Goal: Check status: Check status

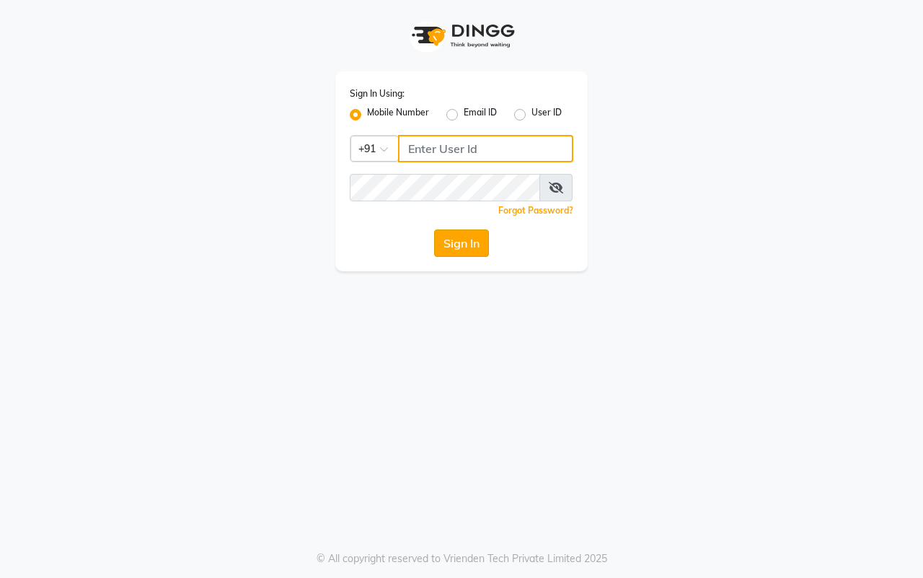
type input "7666948584"
click at [472, 242] on button "Sign In" at bounding box center [461, 242] width 55 height 27
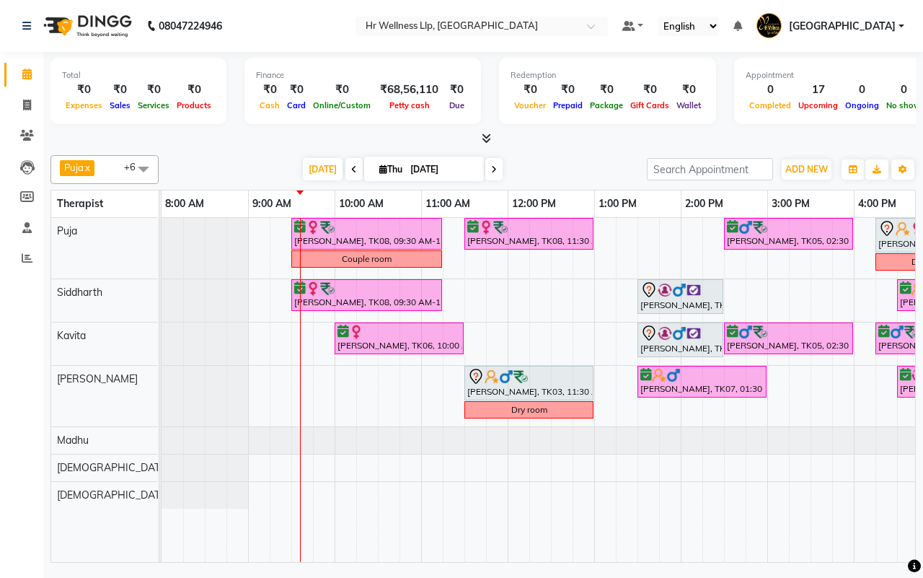
click at [351, 173] on icon at bounding box center [354, 169] width 6 height 9
type input "[DATE]"
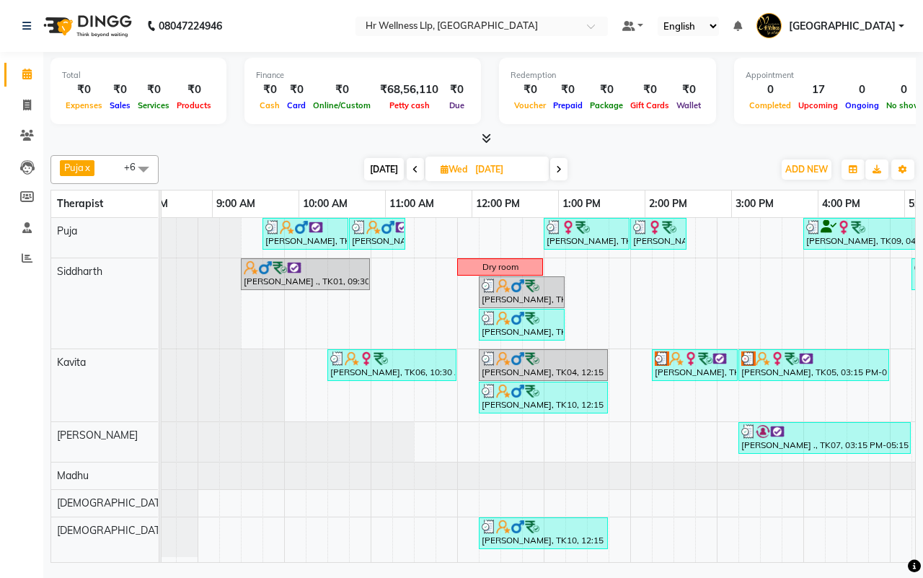
scroll to position [0, 34]
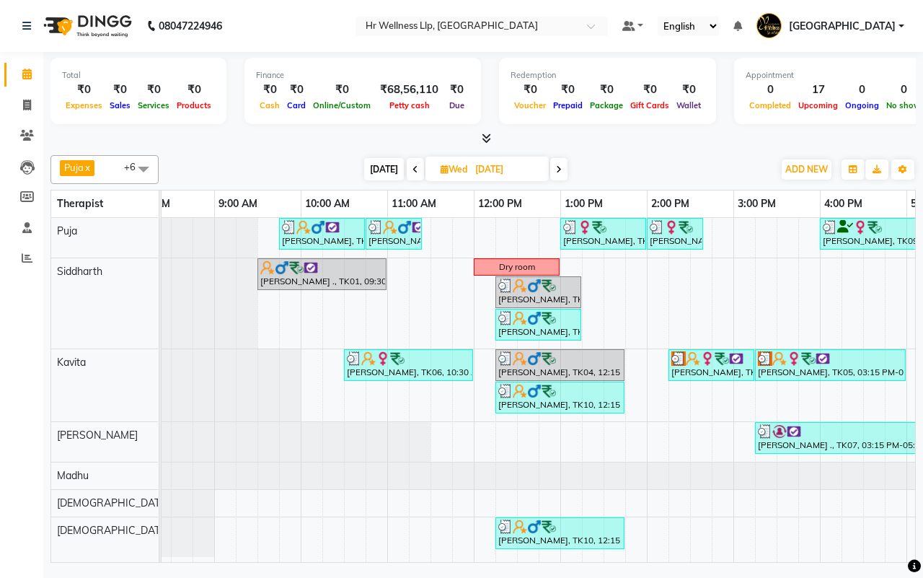
click at [537, 168] on input "[DATE]" at bounding box center [507, 170] width 72 height 22
select select "9"
select select "2025"
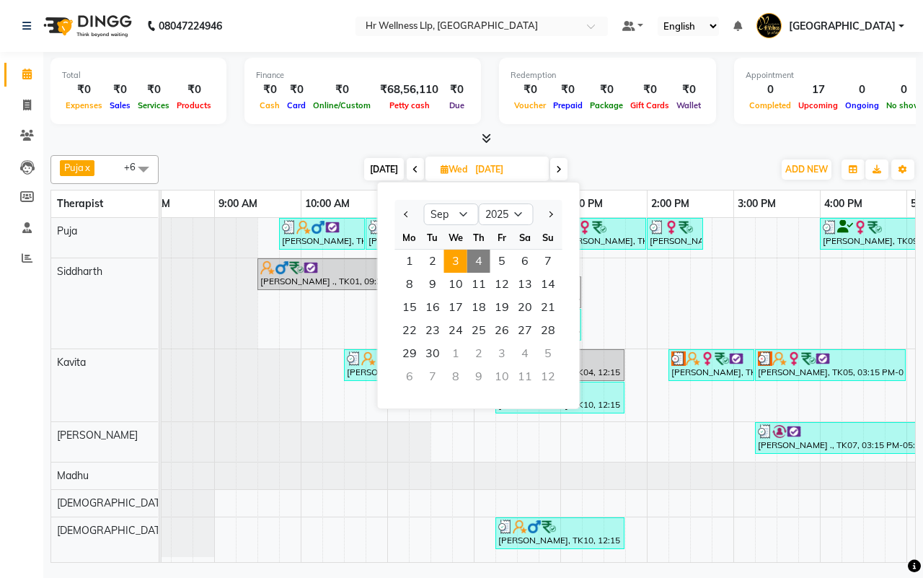
click at [530, 249] on div "Sa" at bounding box center [524, 237] width 23 height 23
click at [528, 256] on span "6" at bounding box center [524, 261] width 23 height 23
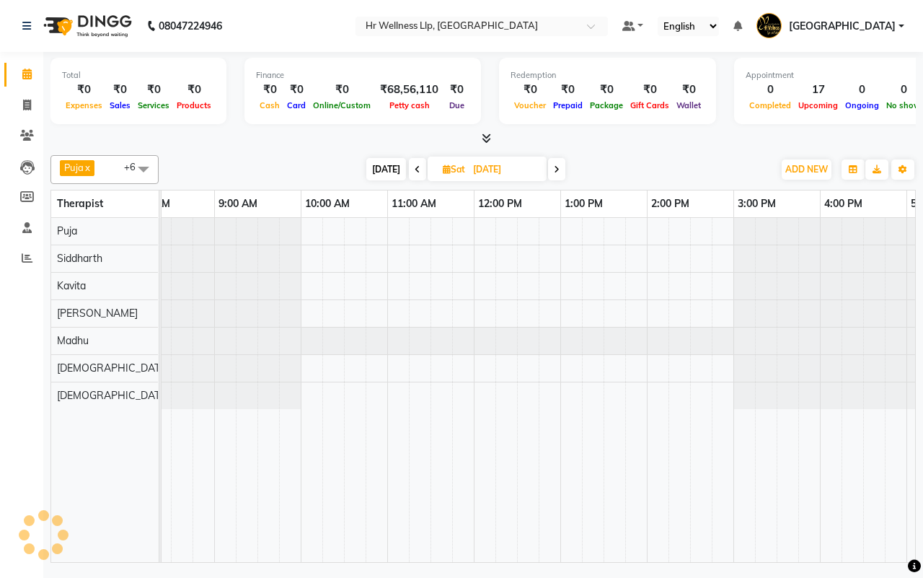
scroll to position [0, 87]
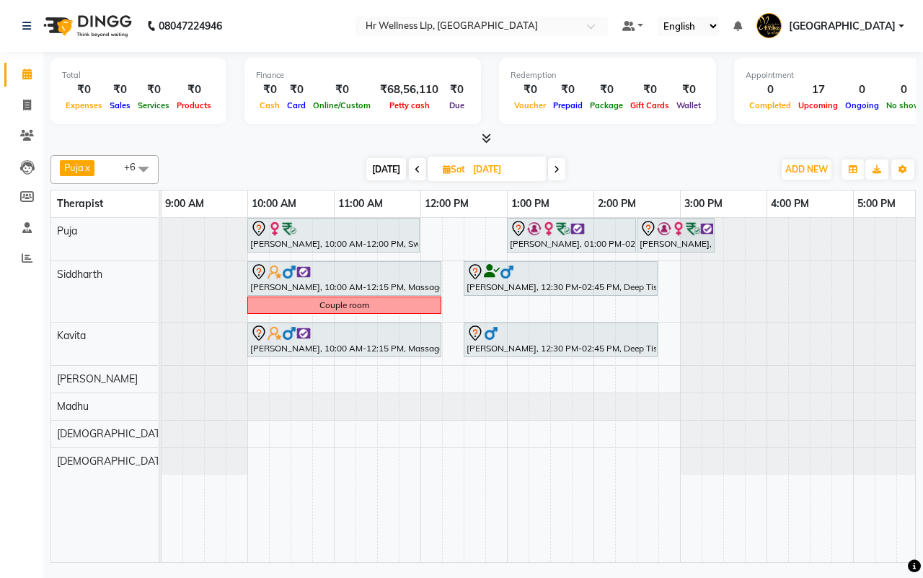
click at [415, 172] on icon at bounding box center [418, 169] width 6 height 9
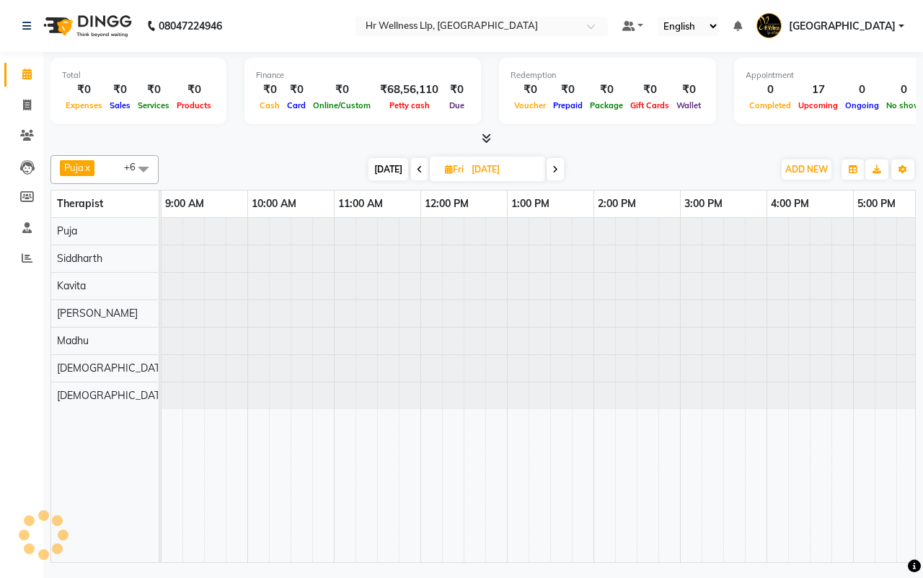
scroll to position [0, 0]
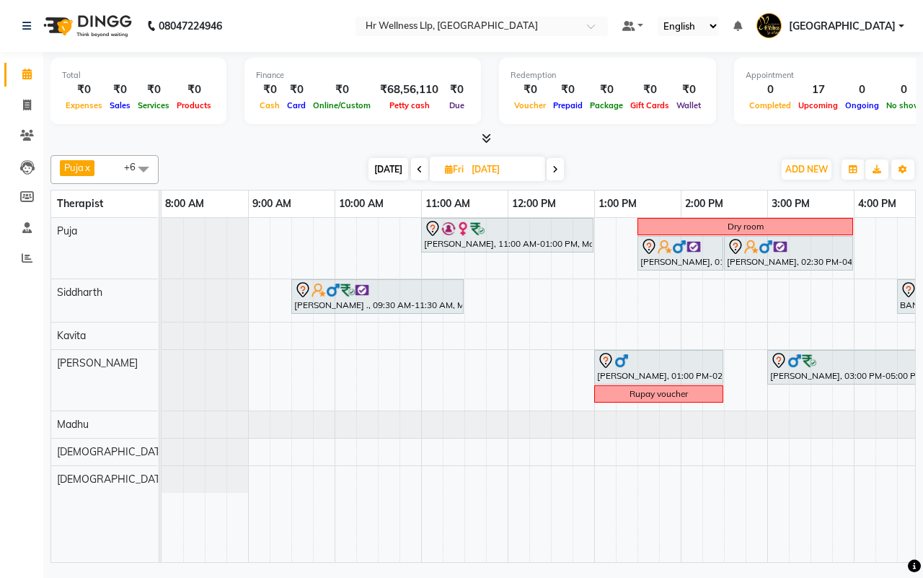
click at [391, 172] on span "[DATE]" at bounding box center [388, 169] width 40 height 22
type input "[DATE]"
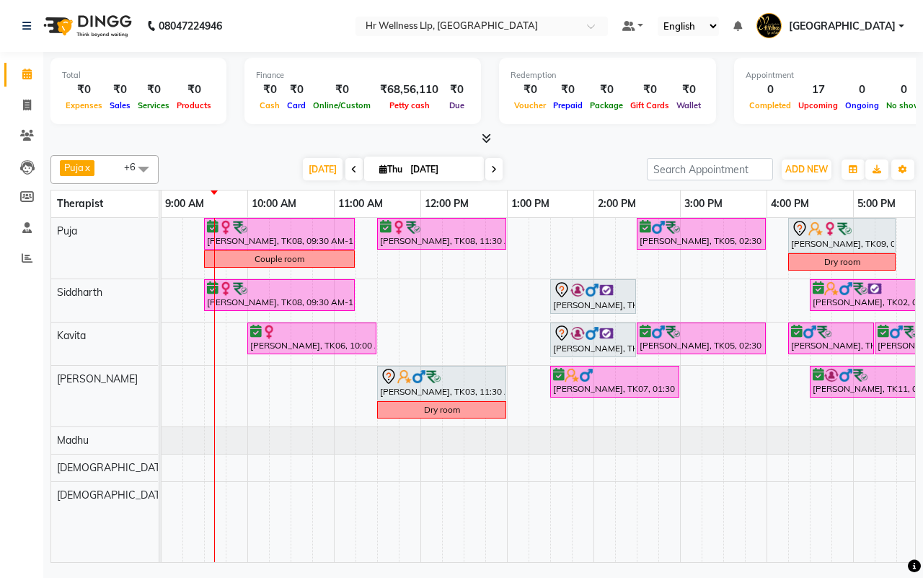
scroll to position [0, 155]
